Goal: Information Seeking & Learning: Understand process/instructions

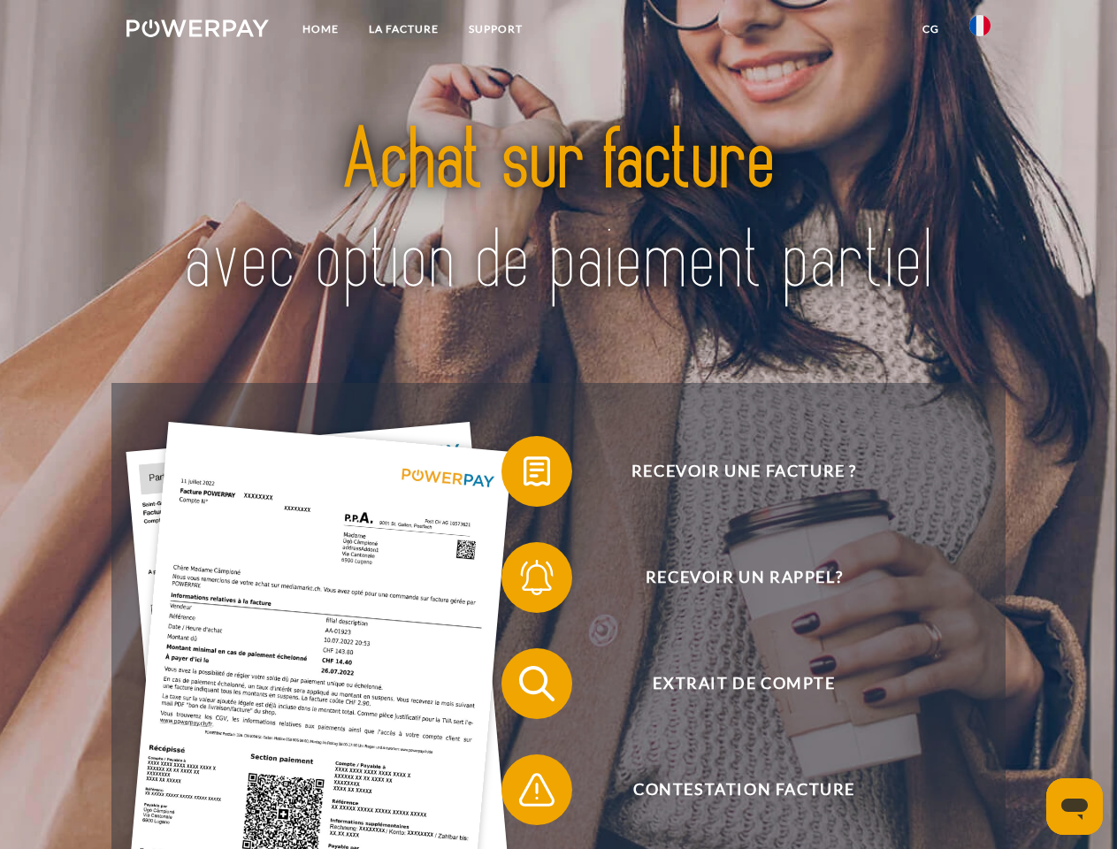
click at [197, 31] on img at bounding box center [197, 28] width 142 height 18
click at [980, 31] on img at bounding box center [979, 25] width 21 height 21
click at [930, 29] on link "CG" at bounding box center [930, 29] width 47 height 32
click at [524, 475] on span at bounding box center [510, 471] width 88 height 88
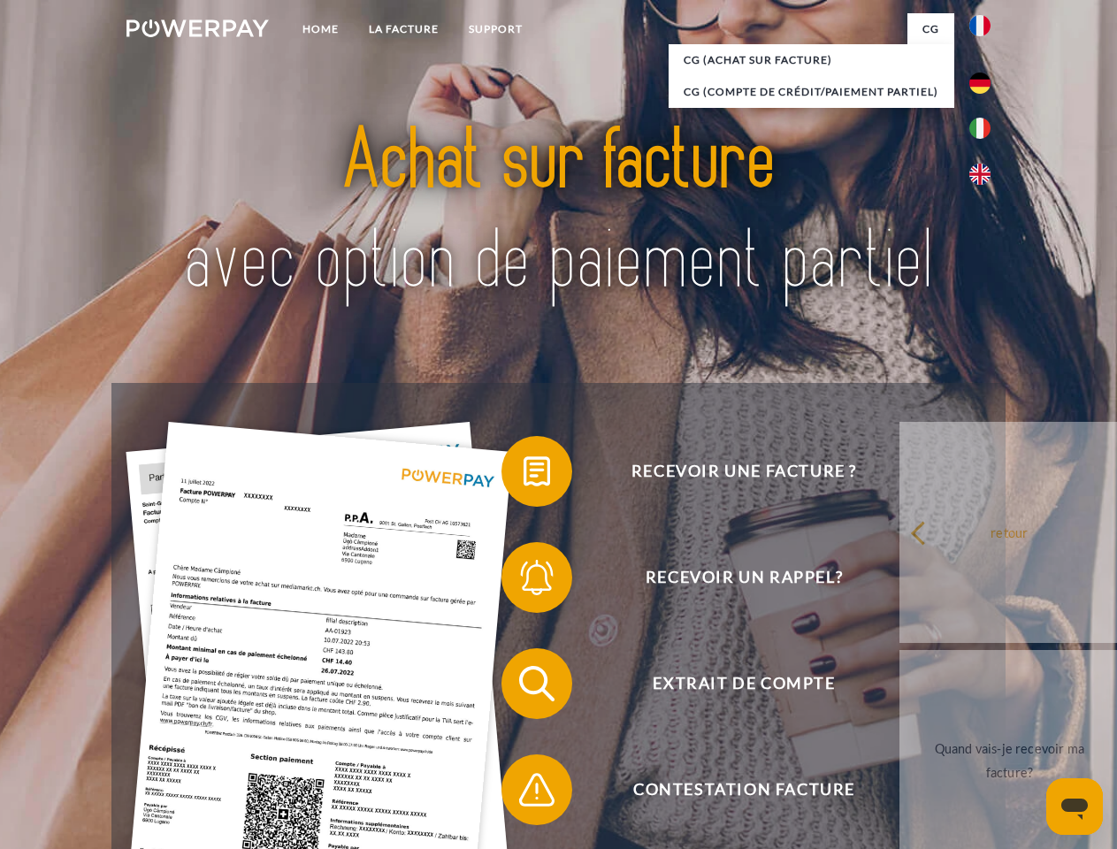
click at [524, 581] on div "Recevoir une facture ? Recevoir un rappel? Extrait de compte retour" at bounding box center [557, 737] width 893 height 708
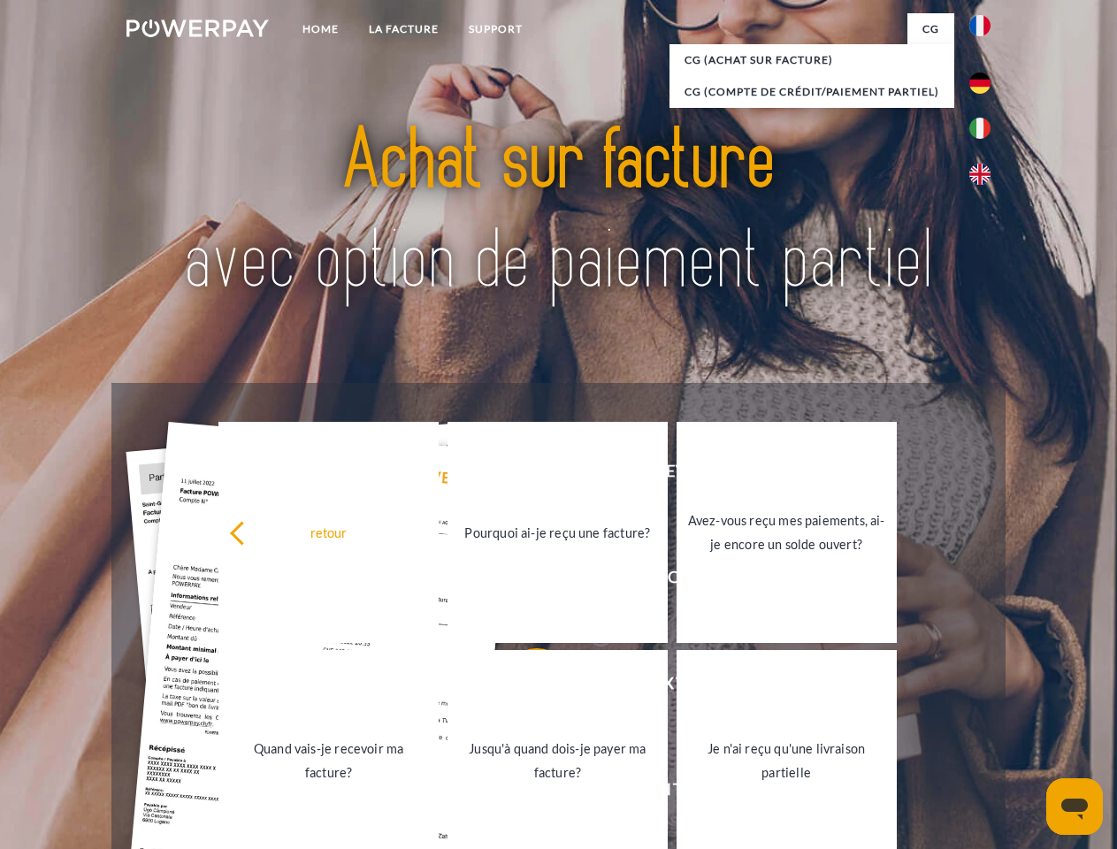
click at [524, 687] on link "Jusqu'à quand dois-je payer ma facture?" at bounding box center [558, 760] width 220 height 221
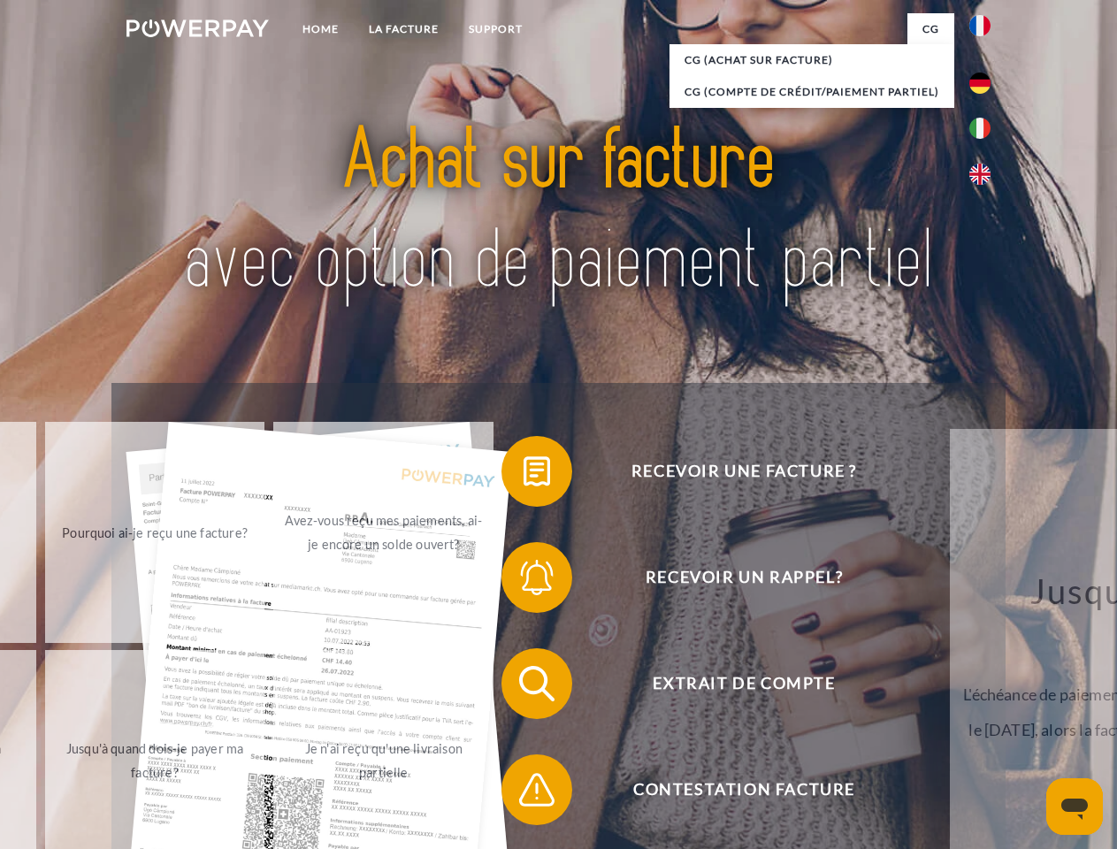
click at [524, 793] on span at bounding box center [510, 790] width 88 height 88
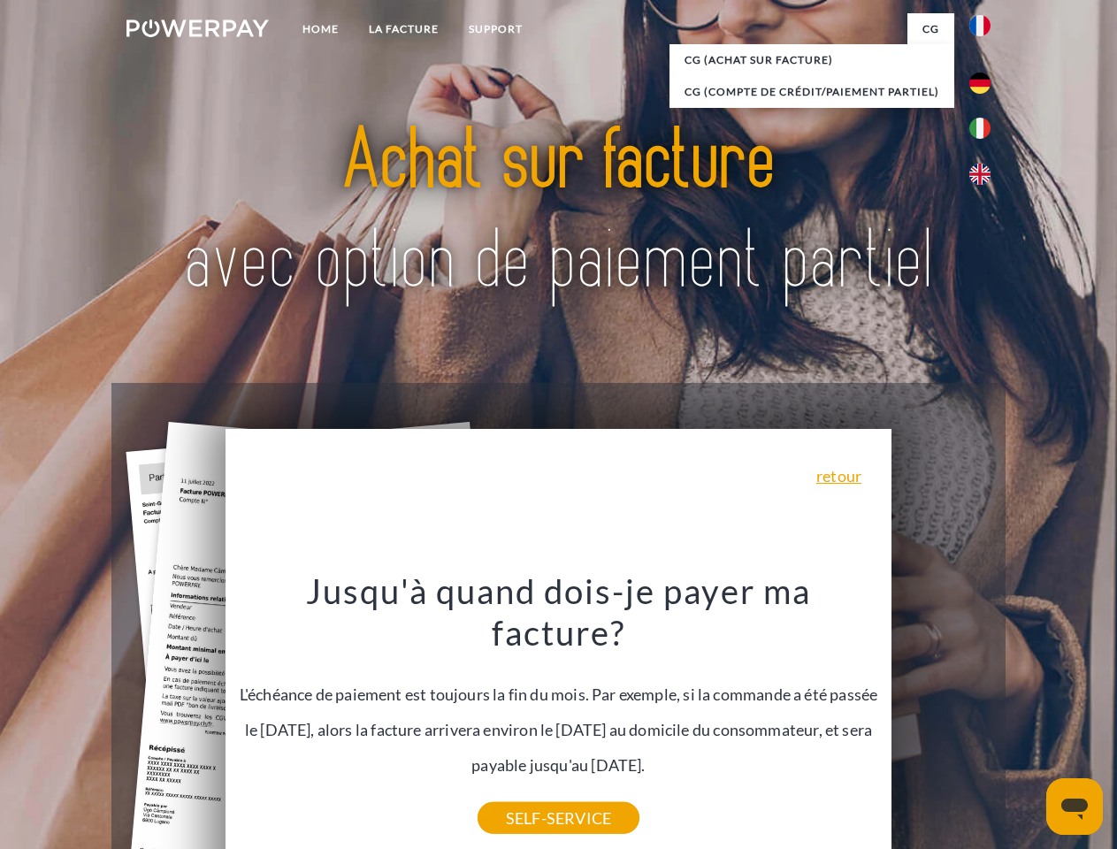
click at [1075, 807] on icon "Ouvrir la fenêtre de messagerie" at bounding box center [1074, 809] width 27 height 21
